Goal: Find specific page/section: Find specific page/section

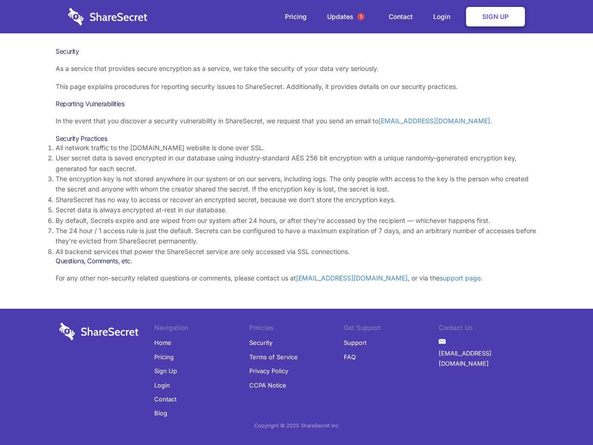
click at [297, 223] on li "By default, Secrets expire and are wiped from our system after 24 hours, or aft…" at bounding box center [297, 221] width 482 height 10
click at [361, 17] on span "1" at bounding box center [360, 16] width 7 height 7
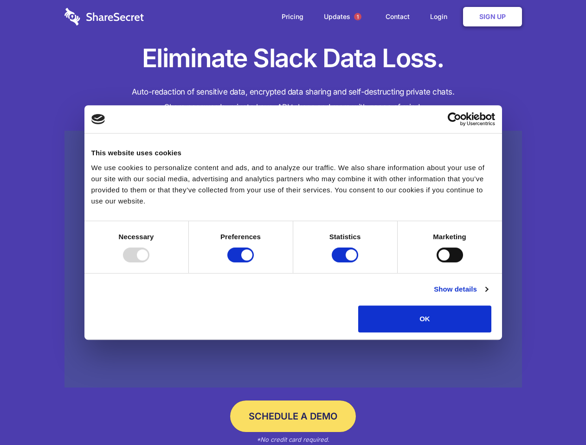
click at [149, 262] on div at bounding box center [136, 255] width 26 height 15
click at [254, 262] on input "Preferences" at bounding box center [240, 255] width 26 height 15
checkbox input "false"
click at [346, 262] on input "Statistics" at bounding box center [344, 255] width 26 height 15
checkbox input "false"
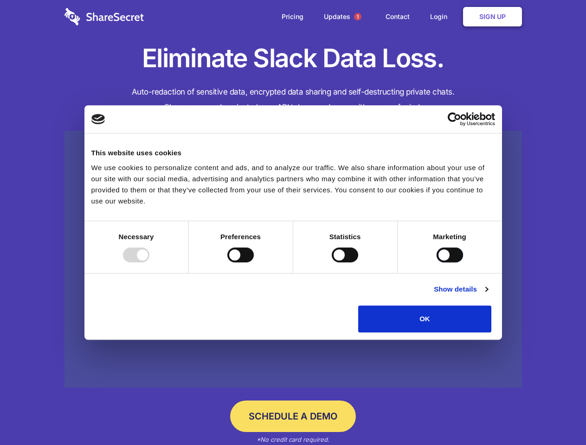
click at [436, 262] on input "Marketing" at bounding box center [449, 255] width 26 height 15
checkbox input "true"
click at [487, 295] on link "Show details" at bounding box center [460, 289] width 54 height 11
click at [0, 0] on li "Necessary 7 Necessary cookies help make a website usable by enabling basic func…" at bounding box center [0, 0] width 0 height 0
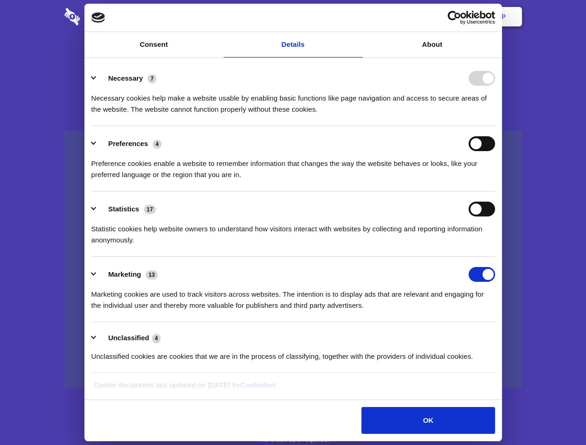
click at [357, 17] on span "1" at bounding box center [357, 16] width 7 height 7
